Goal: Find contact information

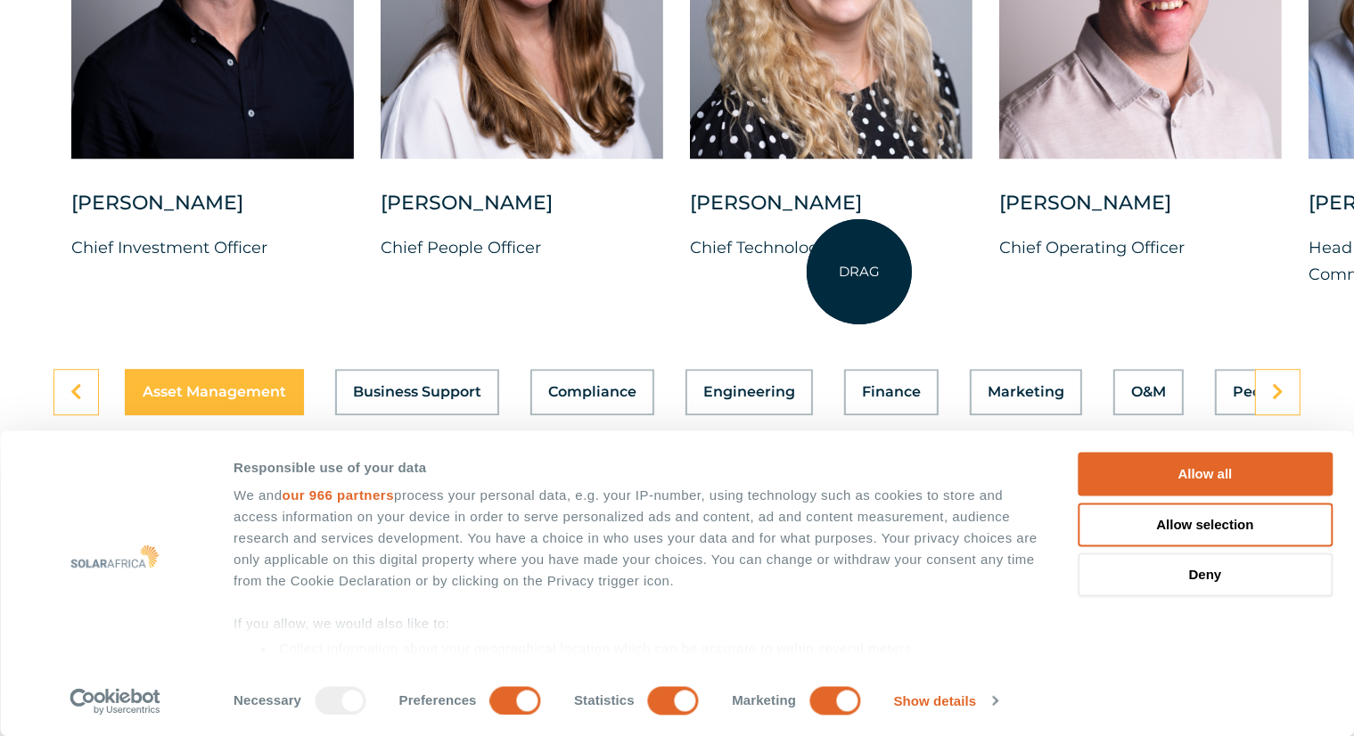
scroll to position [4902, 0]
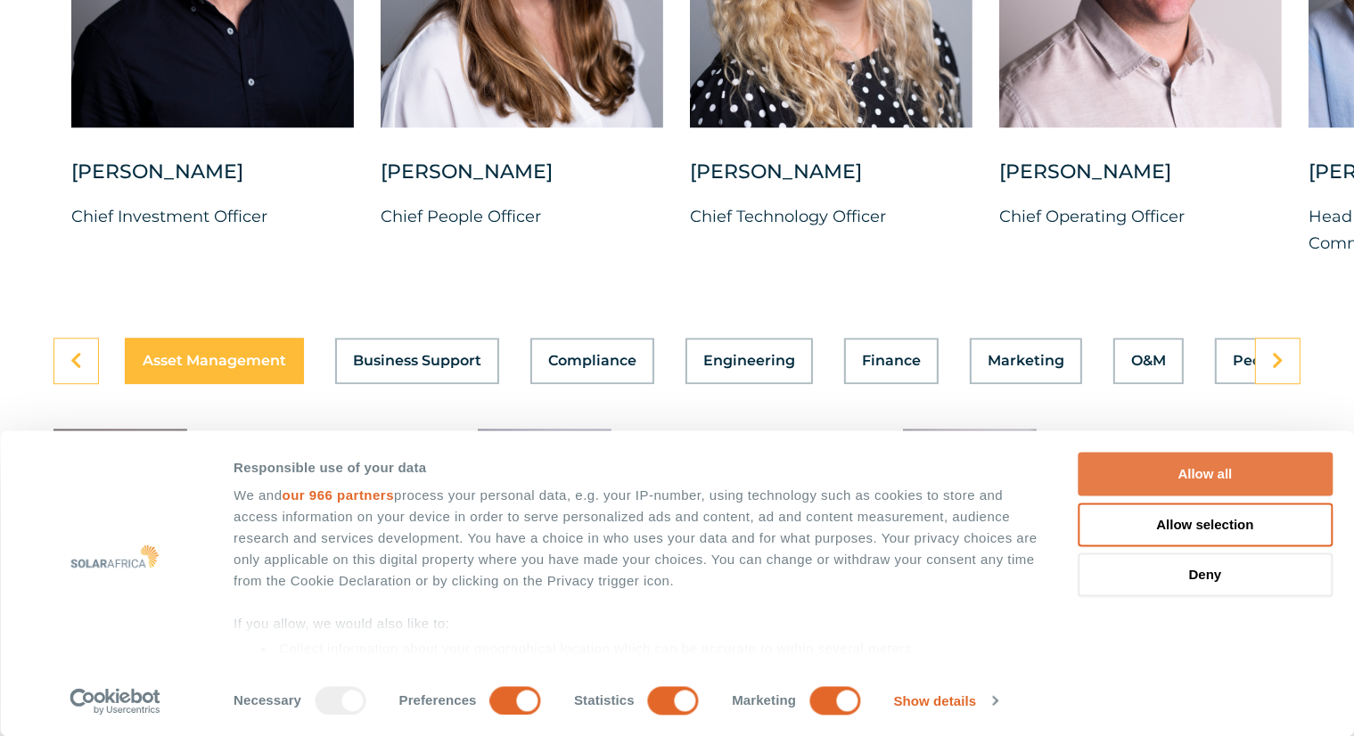
click at [1220, 468] on button "Allow all" at bounding box center [1205, 475] width 255 height 44
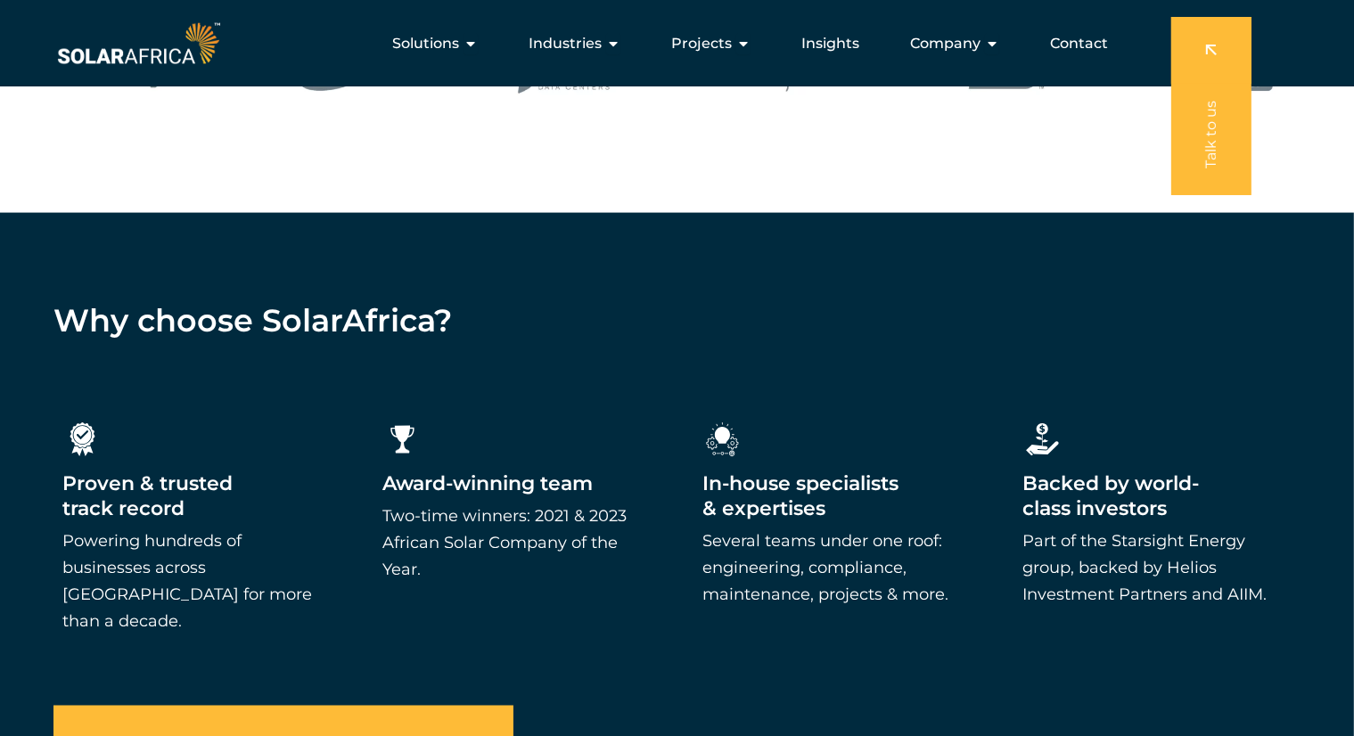
scroll to position [2585, 0]
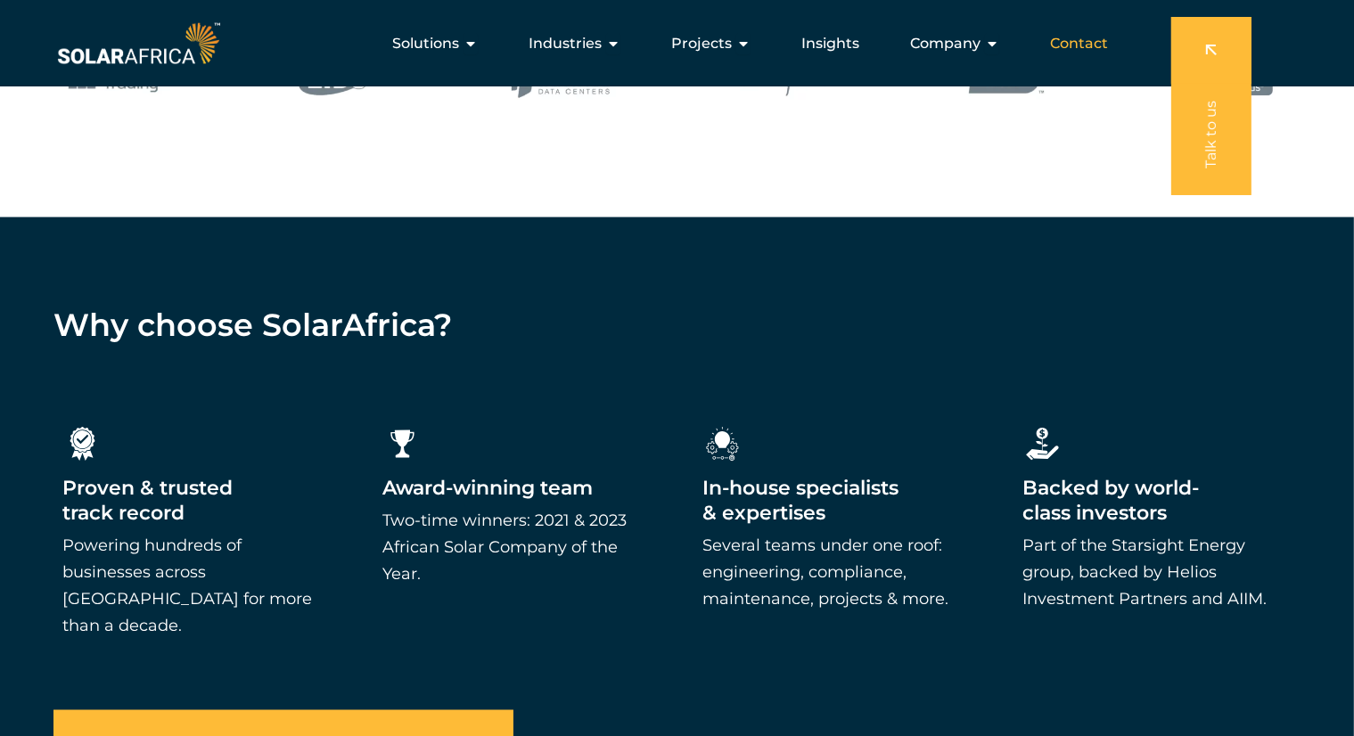
click at [1092, 42] on span "Contact" at bounding box center [1079, 43] width 58 height 21
